Goal: Information Seeking & Learning: Find specific page/section

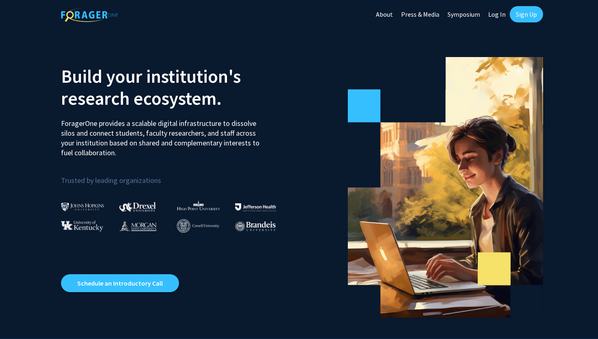
click at [502, 18] on link "Log In" at bounding box center [497, 14] width 26 height 28
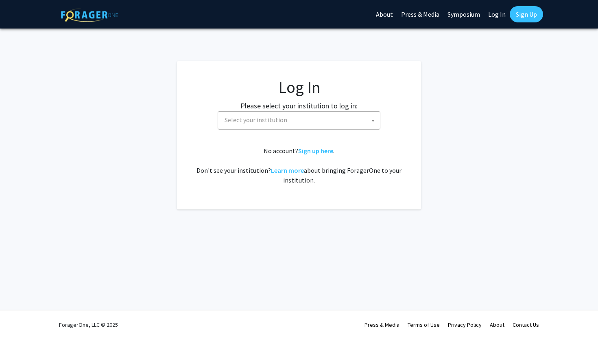
click at [308, 117] on span "Select your institution" at bounding box center [300, 120] width 159 height 17
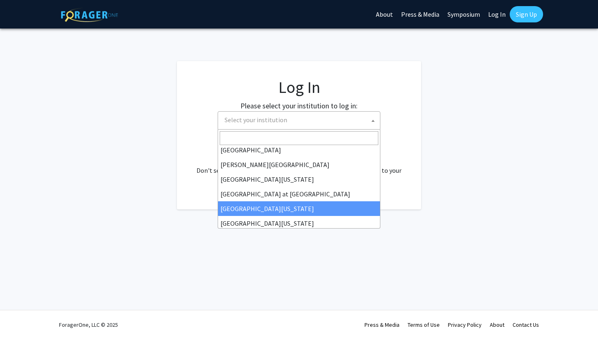
scroll to position [254, 0]
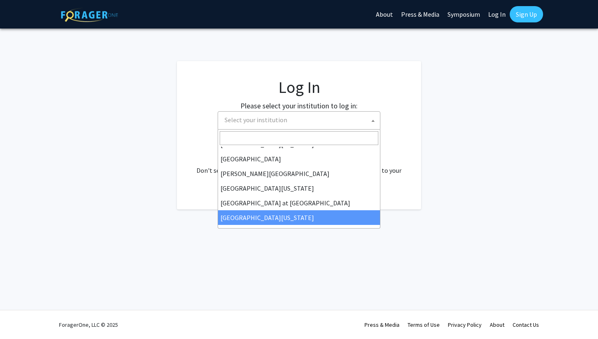
select select "13"
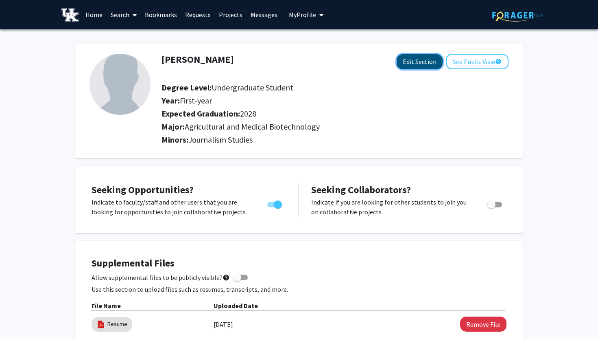
click at [428, 57] on button "Edit Section" at bounding box center [420, 61] width 46 height 15
select select "first-year"
select select "2028"
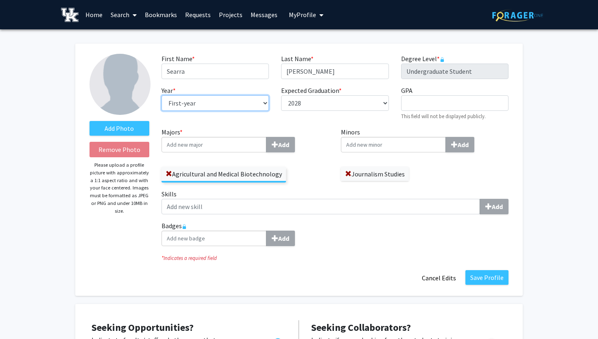
click at [235, 101] on select "--- First-year Sophomore Junior Senior Postbaccalaureate Certificate" at bounding box center [215, 102] width 107 height 15
select select "sophomore"
click at [162, 95] on select "--- First-year Sophomore Junior Senior Postbaccalaureate Certificate" at bounding box center [215, 102] width 107 height 15
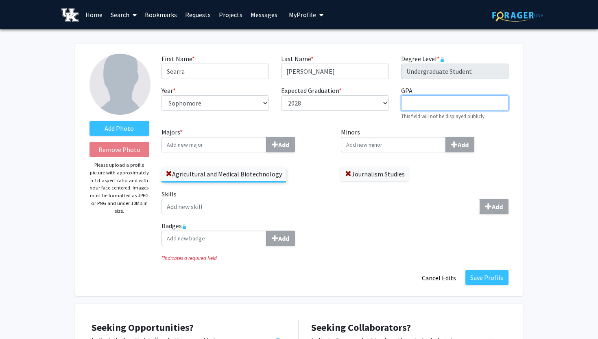
click at [418, 106] on input "GPA required" at bounding box center [454, 102] width 107 height 15
type input "3.8"
click at [348, 173] on span at bounding box center [348, 174] width 7 height 7
click at [346, 239] on div "Add" at bounding box center [335, 237] width 347 height 15
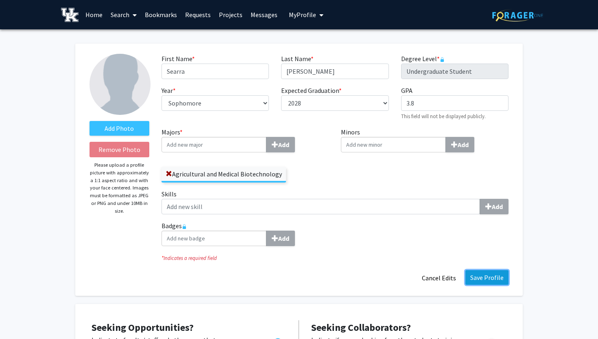
click at [505, 280] on button "Save Profile" at bounding box center [487, 277] width 43 height 15
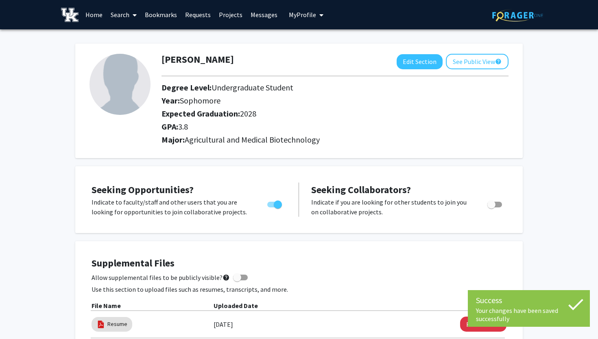
click at [93, 18] on link "Home" at bounding box center [93, 14] width 25 height 28
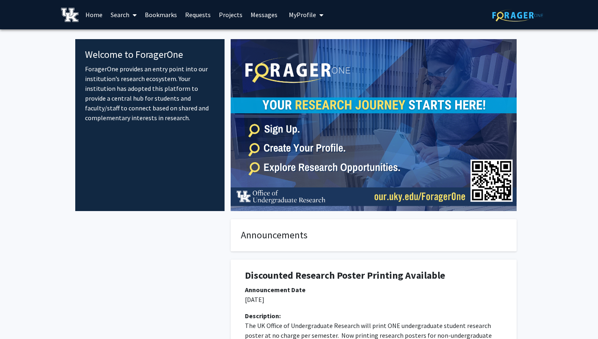
click at [227, 13] on link "Projects" at bounding box center [231, 14] width 32 height 28
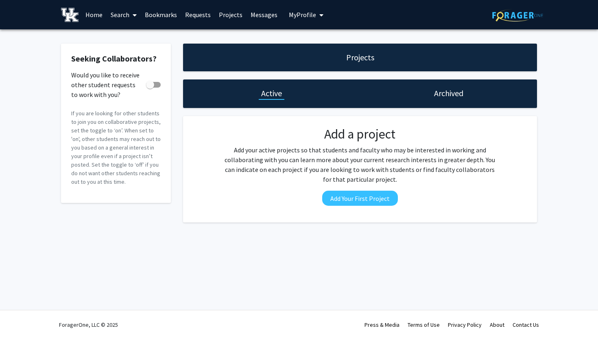
click at [116, 17] on link "Search" at bounding box center [124, 14] width 34 height 28
click at [134, 35] on span "Faculty/Staff" at bounding box center [137, 37] width 60 height 16
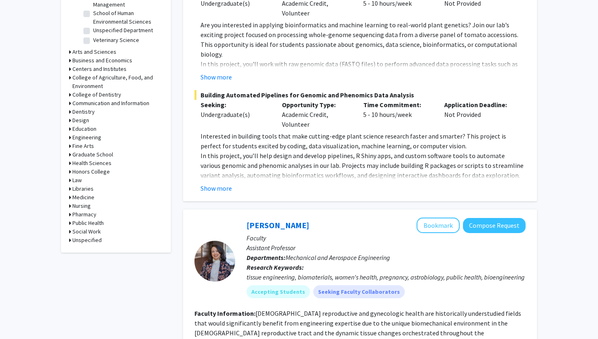
scroll to position [302, 0]
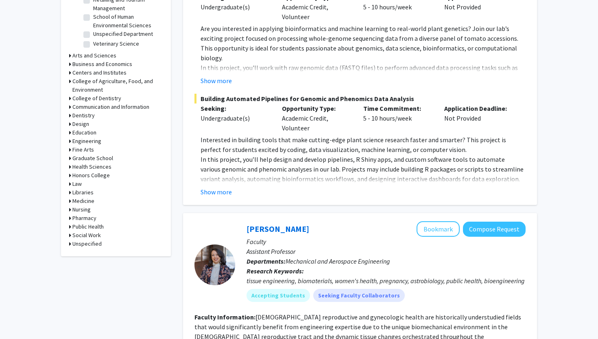
click at [86, 201] on h3 "Medicine" at bounding box center [83, 201] width 22 height 9
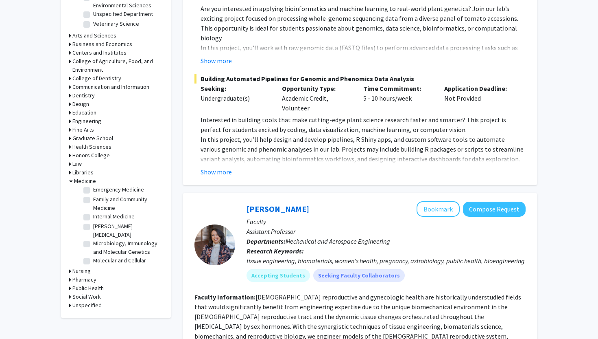
scroll to position [53, 0]
click at [93, 213] on label "Internal Medicine" at bounding box center [114, 212] width 42 height 9
click at [93, 213] on input "Internal Medicine" at bounding box center [95, 210] width 5 height 5
checkbox input "true"
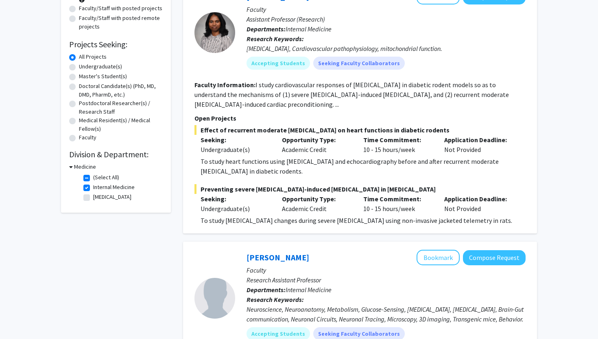
scroll to position [103, 0]
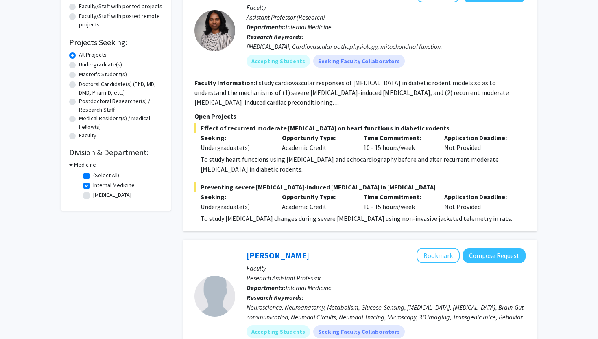
click at [93, 175] on label "(Select All)" at bounding box center [106, 175] width 26 height 9
click at [93, 175] on input "(Select All)" at bounding box center [95, 173] width 5 height 5
checkbox input "false"
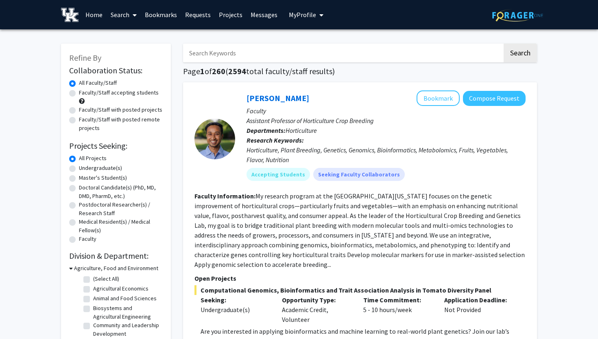
click at [70, 267] on icon at bounding box center [71, 268] width 4 height 9
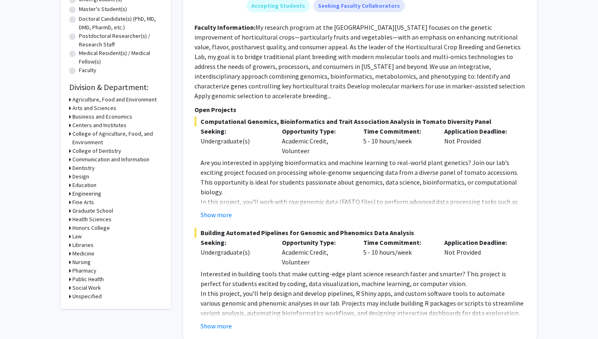
scroll to position [173, 0]
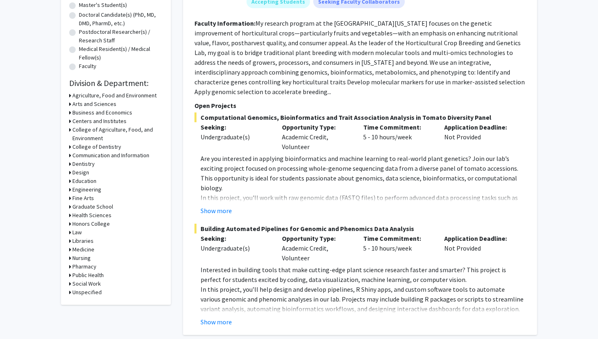
click at [90, 273] on h3 "Public Health" at bounding box center [87, 275] width 31 height 9
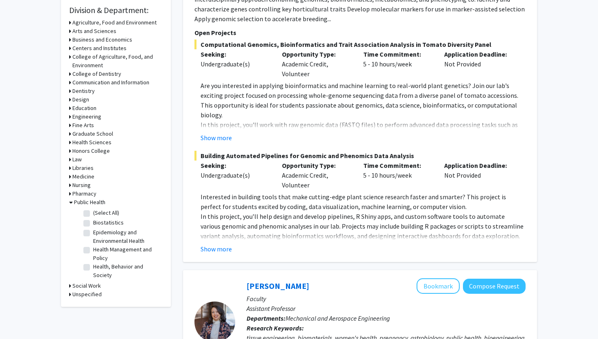
scroll to position [247, 0]
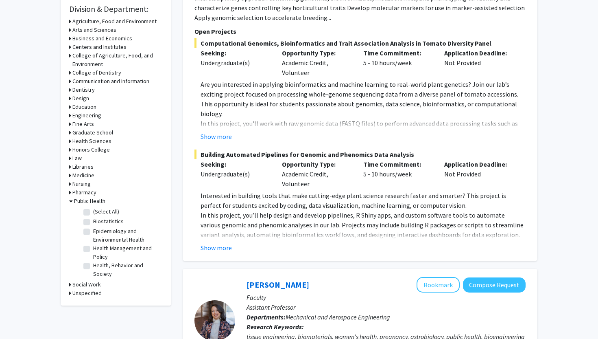
click at [74, 175] on h3 "Medicine" at bounding box center [83, 175] width 22 height 9
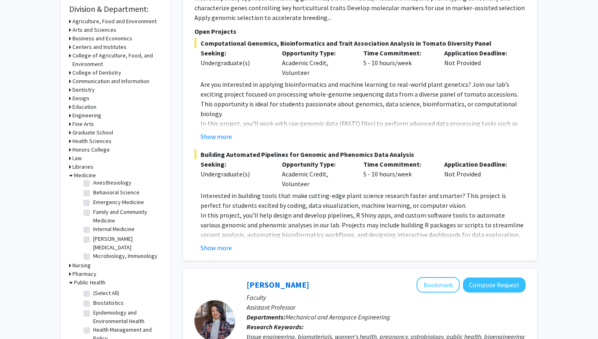
scroll to position [31, 0]
click at [93, 213] on label "Family and Community Medicine" at bounding box center [127, 214] width 68 height 17
click at [93, 212] on input "Family and Community Medicine" at bounding box center [95, 208] width 5 height 5
checkbox input "true"
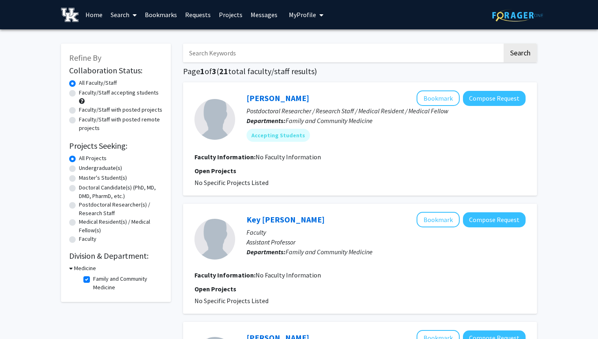
click at [93, 280] on label "Family and Community Medicine" at bounding box center [127, 282] width 68 height 17
click at [93, 280] on input "Family and Community Medicine" at bounding box center [95, 276] width 5 height 5
checkbox input "false"
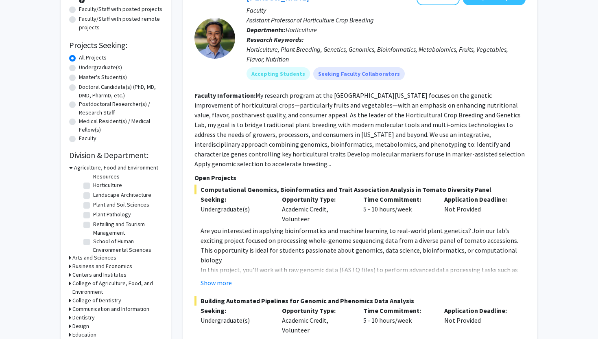
scroll to position [134, 0]
click at [70, 167] on icon at bounding box center [71, 167] width 4 height 9
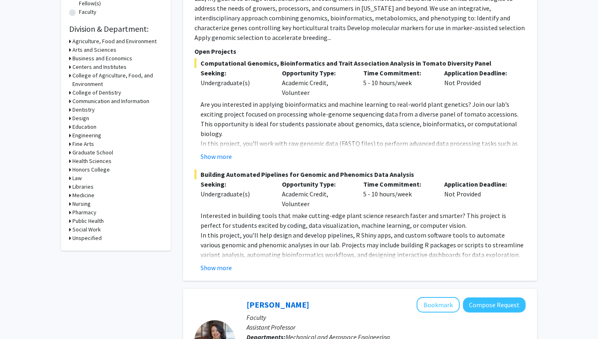
scroll to position [227, 0]
click at [81, 193] on h3 "Medicine" at bounding box center [83, 194] width 22 height 9
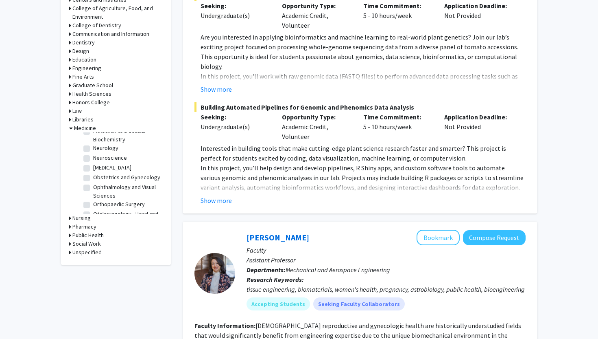
scroll to position [131, 0]
click at [93, 167] on label "Obstetrics and Gynecology" at bounding box center [126, 171] width 67 height 9
click at [93, 167] on input "Obstetrics and Gynecology" at bounding box center [95, 169] width 5 height 5
checkbox input "true"
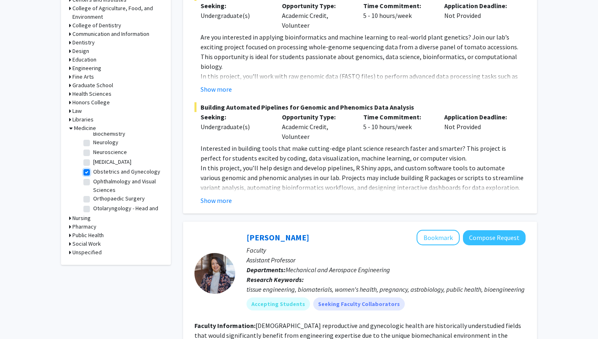
checkbox input "true"
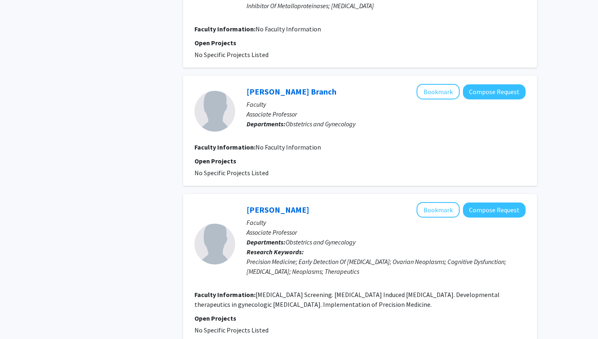
scroll to position [1377, 0]
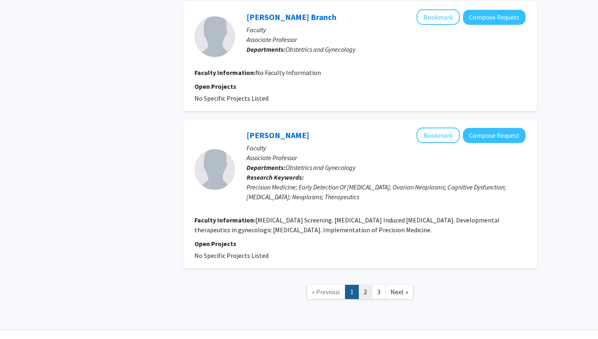
click at [371, 285] on link "2" at bounding box center [366, 292] width 14 height 14
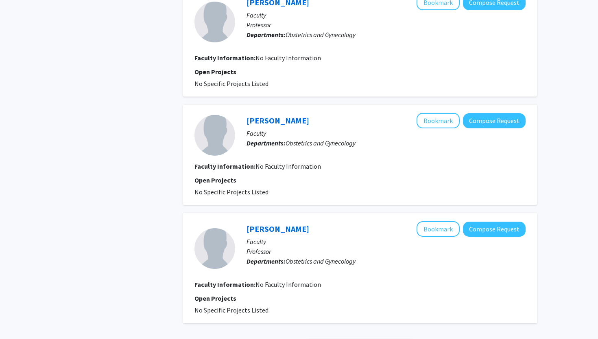
scroll to position [967, 0]
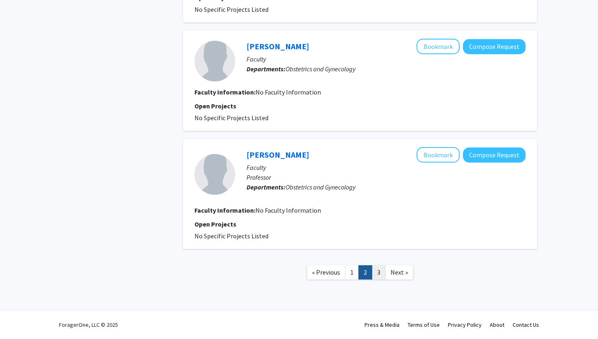
click at [382, 269] on link "3" at bounding box center [379, 272] width 14 height 14
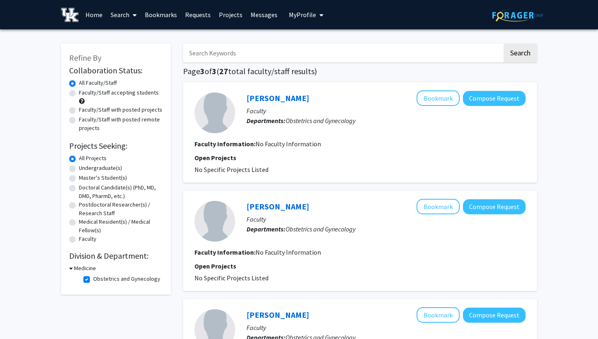
click at [93, 282] on label "Obstetrics and Gynecology" at bounding box center [126, 278] width 67 height 9
click at [93, 280] on input "Obstetrics and Gynecology" at bounding box center [95, 276] width 5 height 5
checkbox input "false"
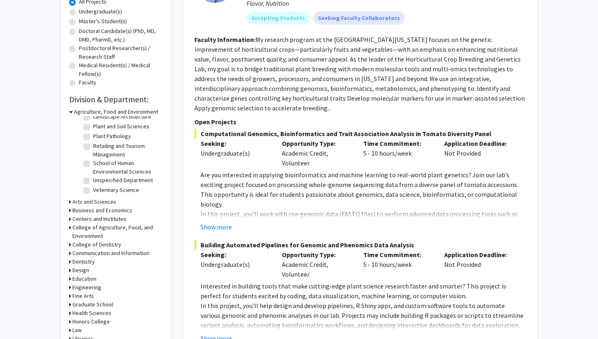
scroll to position [153, 0]
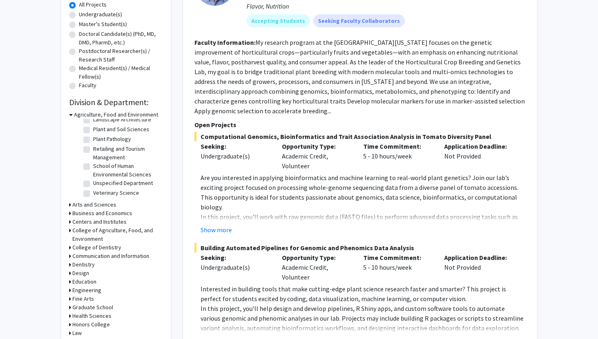
click at [70, 112] on icon at bounding box center [71, 114] width 4 height 9
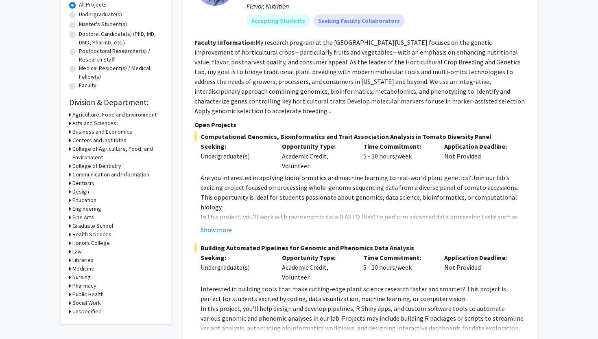
click at [81, 269] on h3 "Medicine" at bounding box center [83, 268] width 22 height 9
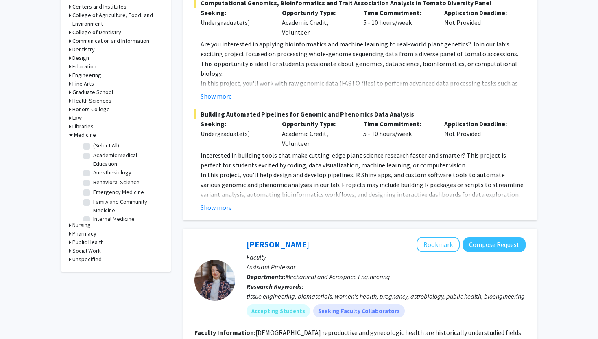
scroll to position [35, 0]
click at [93, 183] on label "Internal Medicine" at bounding box center [114, 183] width 42 height 9
click at [93, 183] on input "Internal Medicine" at bounding box center [95, 181] width 5 height 5
checkbox input "true"
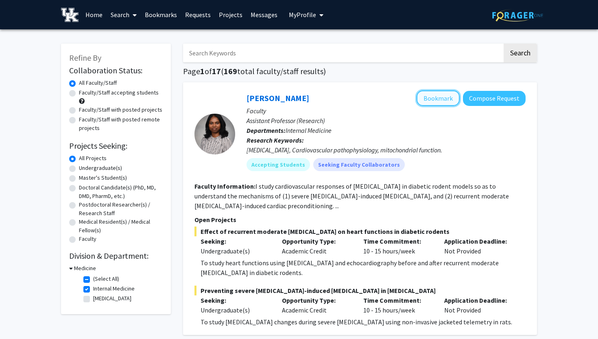
click at [431, 101] on button "Bookmark" at bounding box center [438, 97] width 43 height 15
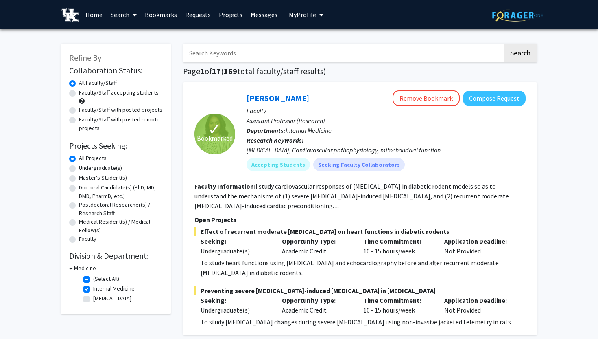
click at [93, 290] on label "Internal Medicine" at bounding box center [114, 288] width 42 height 9
click at [93, 289] on input "Internal Medicine" at bounding box center [95, 286] width 5 height 5
checkbox input "false"
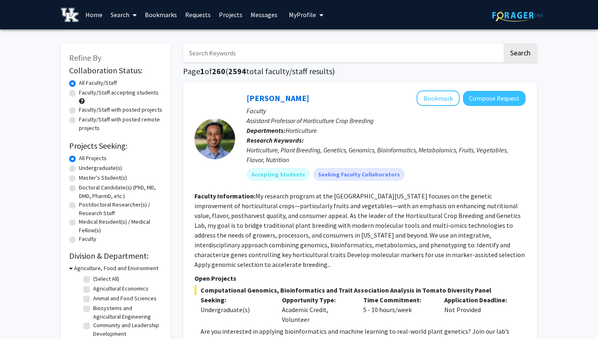
click at [230, 51] on input "Search Keywords" at bounding box center [343, 53] width 320 height 19
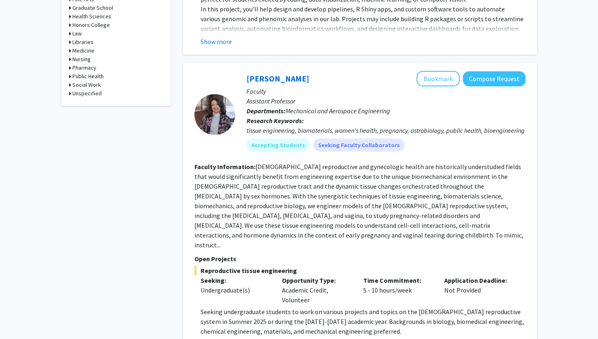
scroll to position [453, 0]
drag, startPoint x: 335, startPoint y: 120, endPoint x: 376, endPoint y: 124, distance: 41.6
click at [377, 125] on div "tissue engineering, biomaterials, women's health, pregnancy, astrobiology, publ…" at bounding box center [386, 130] width 279 height 10
copy div "women's health"
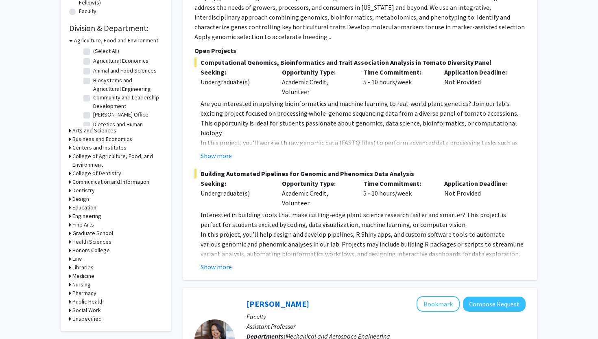
scroll to position [0, 0]
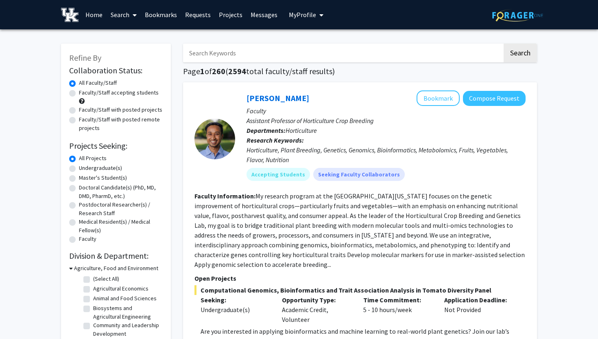
click at [291, 57] on input "Search Keywords" at bounding box center [343, 53] width 320 height 19
paste input "women's health"
type input "women's health"
click at [504, 44] on button "Search" at bounding box center [520, 53] width 33 height 19
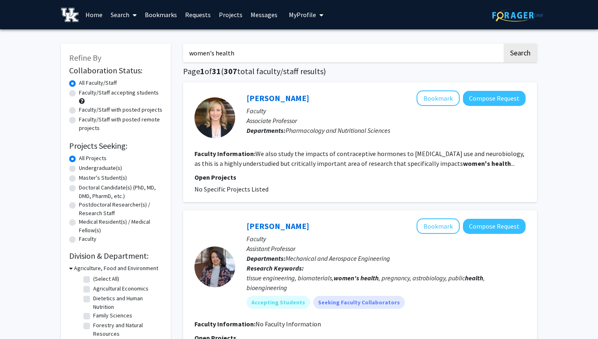
click at [463, 159] on b "women's" at bounding box center [476, 163] width 27 height 8
click at [492, 164] on b "health" at bounding box center [502, 163] width 20 height 8
click at [444, 95] on button "Bookmark" at bounding box center [438, 97] width 43 height 15
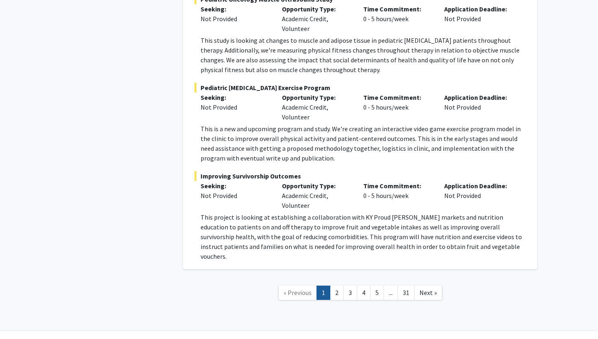
scroll to position [2039, 0]
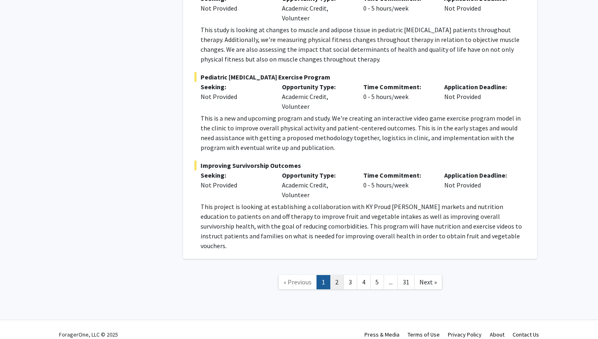
click at [335, 275] on link "2" at bounding box center [337, 282] width 14 height 14
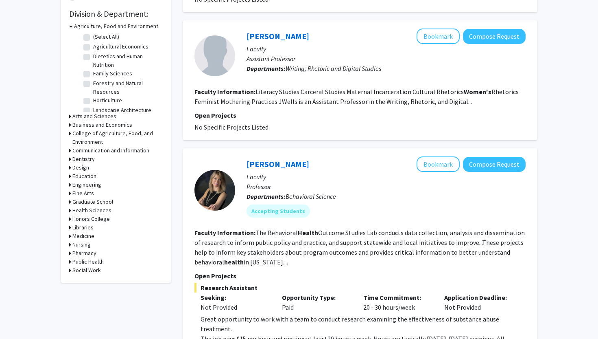
scroll to position [247, 0]
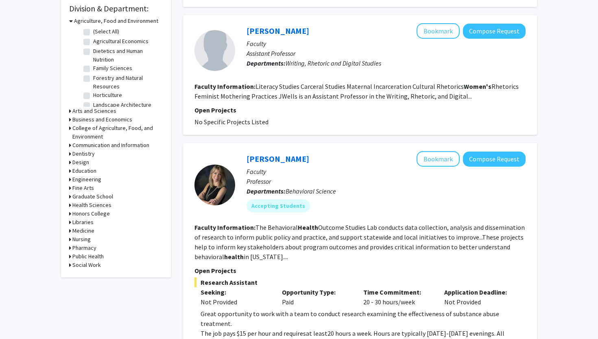
click at [75, 229] on h3 "Medicine" at bounding box center [83, 230] width 22 height 9
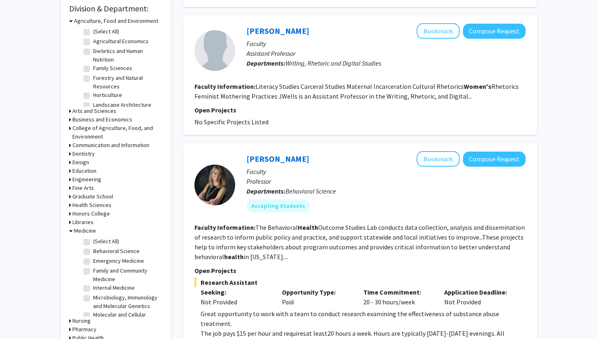
click at [90, 244] on fg-checkbox "(Select All) (Select All)" at bounding box center [121, 242] width 77 height 10
click at [93, 243] on label "(Select All)" at bounding box center [106, 241] width 26 height 9
click at [93, 242] on input "(Select All)" at bounding box center [95, 239] width 5 height 5
checkbox input "true"
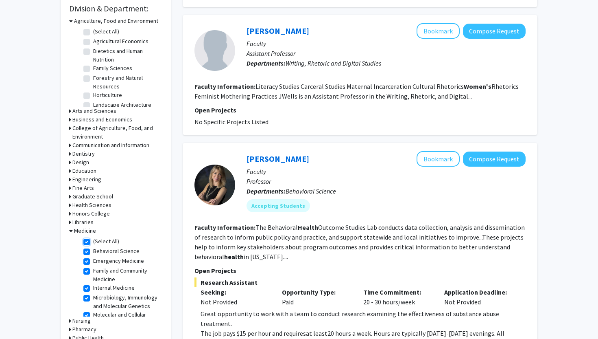
checkbox input "true"
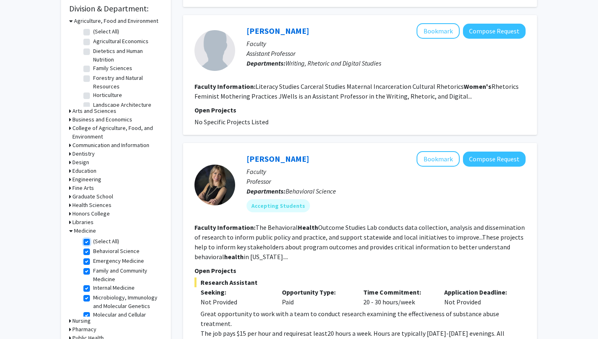
checkbox input "true"
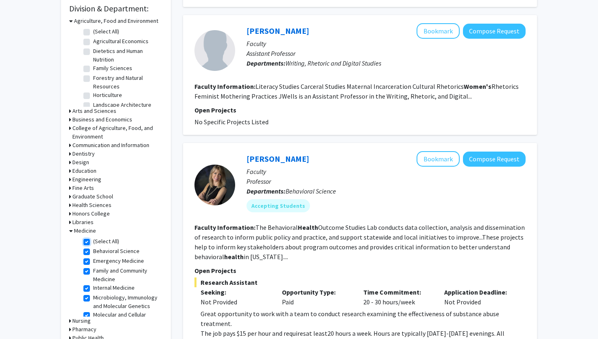
checkbox input "true"
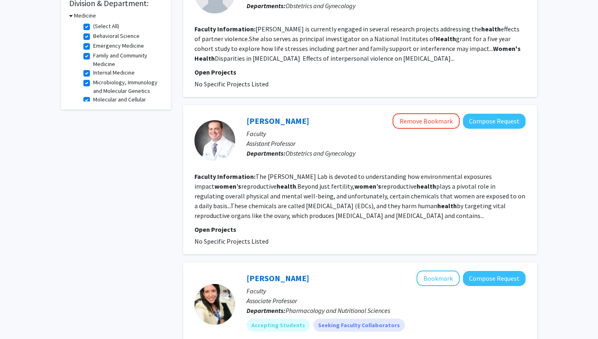
scroll to position [253, 0]
